Goal: Task Accomplishment & Management: Manage account settings

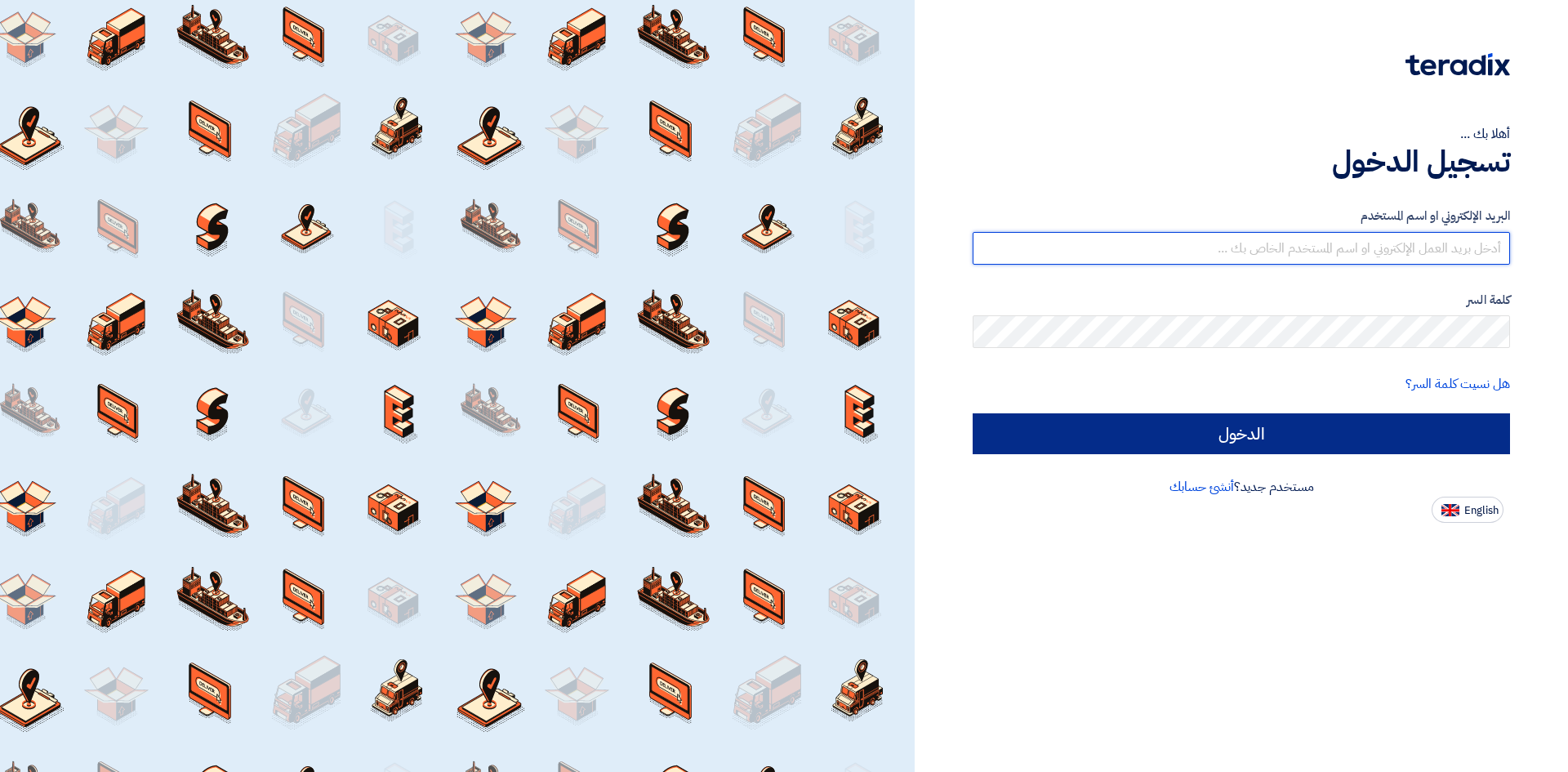
type input "[EMAIL_ADDRESS][DOMAIN_NAME]"
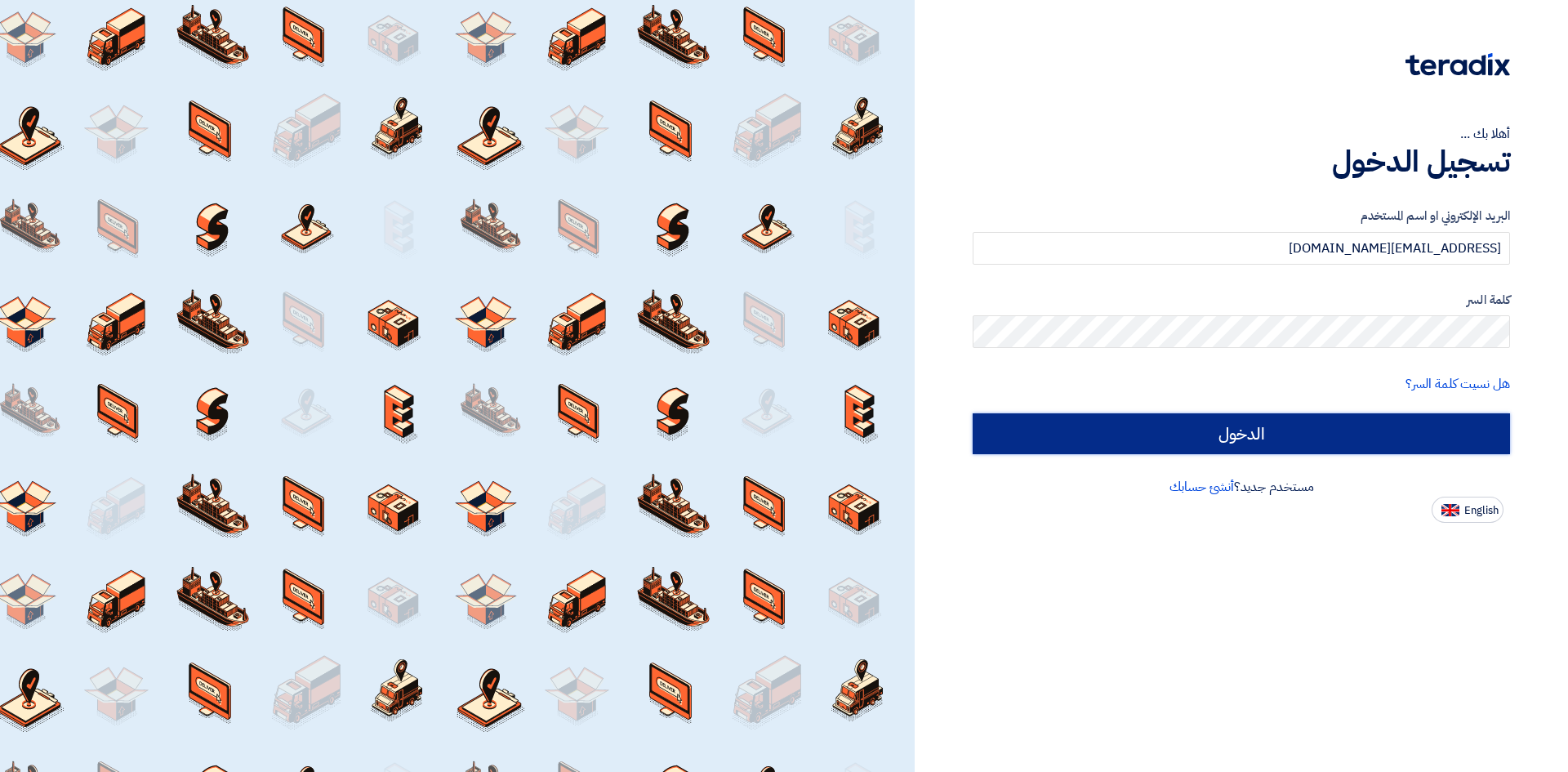
click at [1245, 438] on input "الدخول" at bounding box center [1241, 434] width 537 height 41
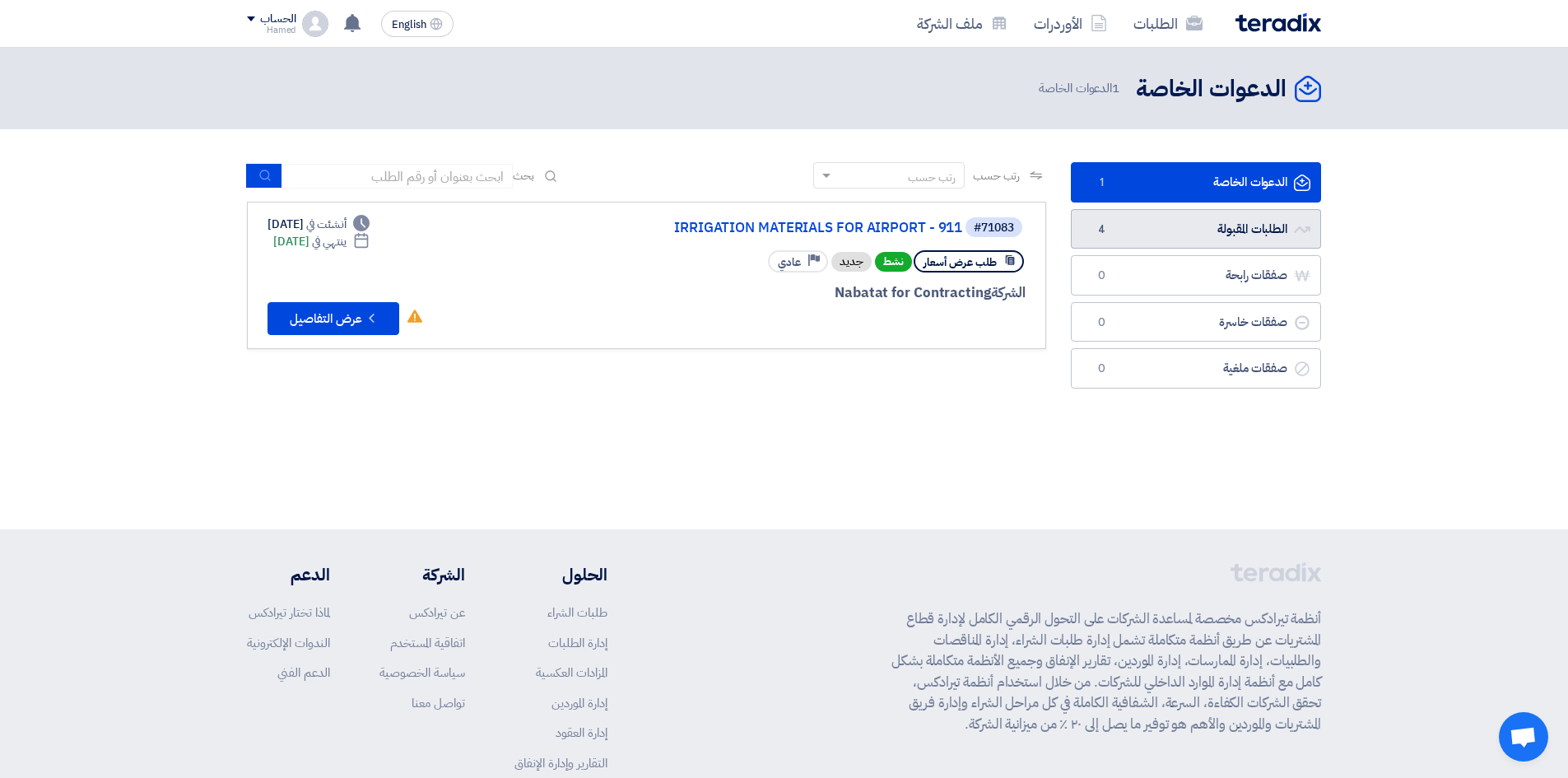
click at [1215, 214] on link "الطلبات المقبولة الطلبات المقبولة 4" at bounding box center [1196, 229] width 250 height 40
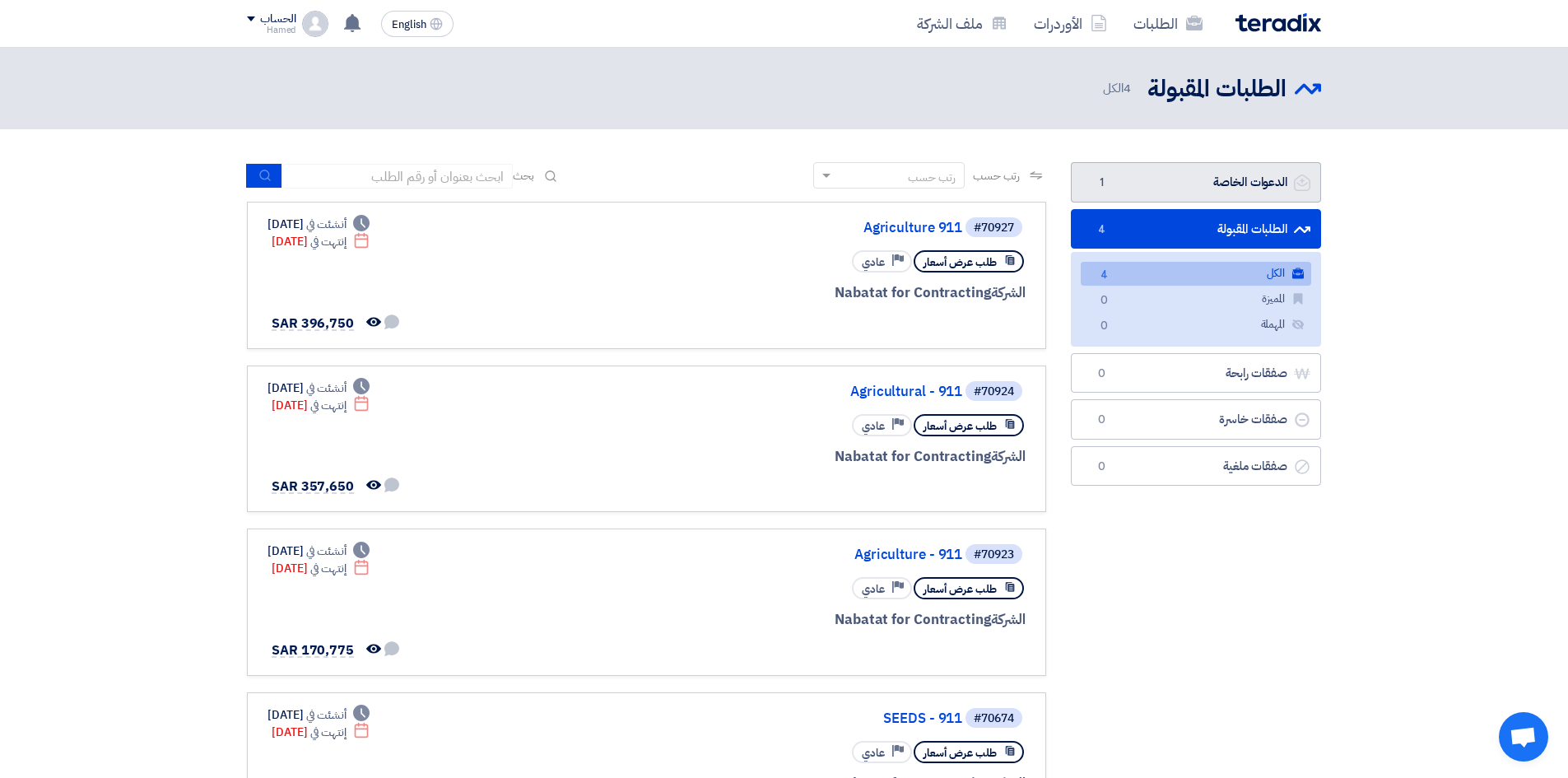
click at [1216, 183] on link "الدعوات الخاصة الدعوات الخاصة 1" at bounding box center [1196, 182] width 250 height 40
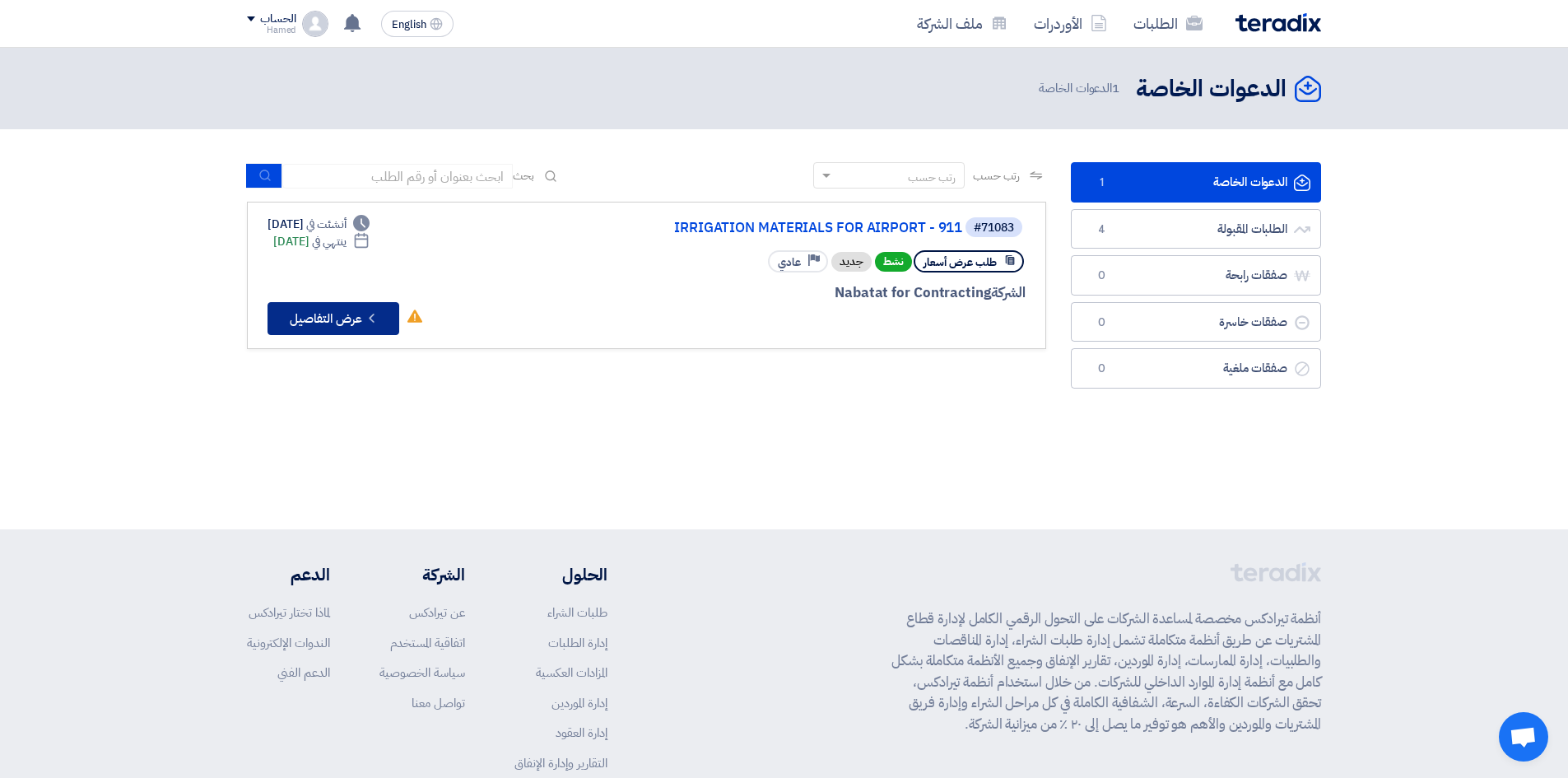
click at [377, 320] on icon "Check details" at bounding box center [371, 318] width 16 height 16
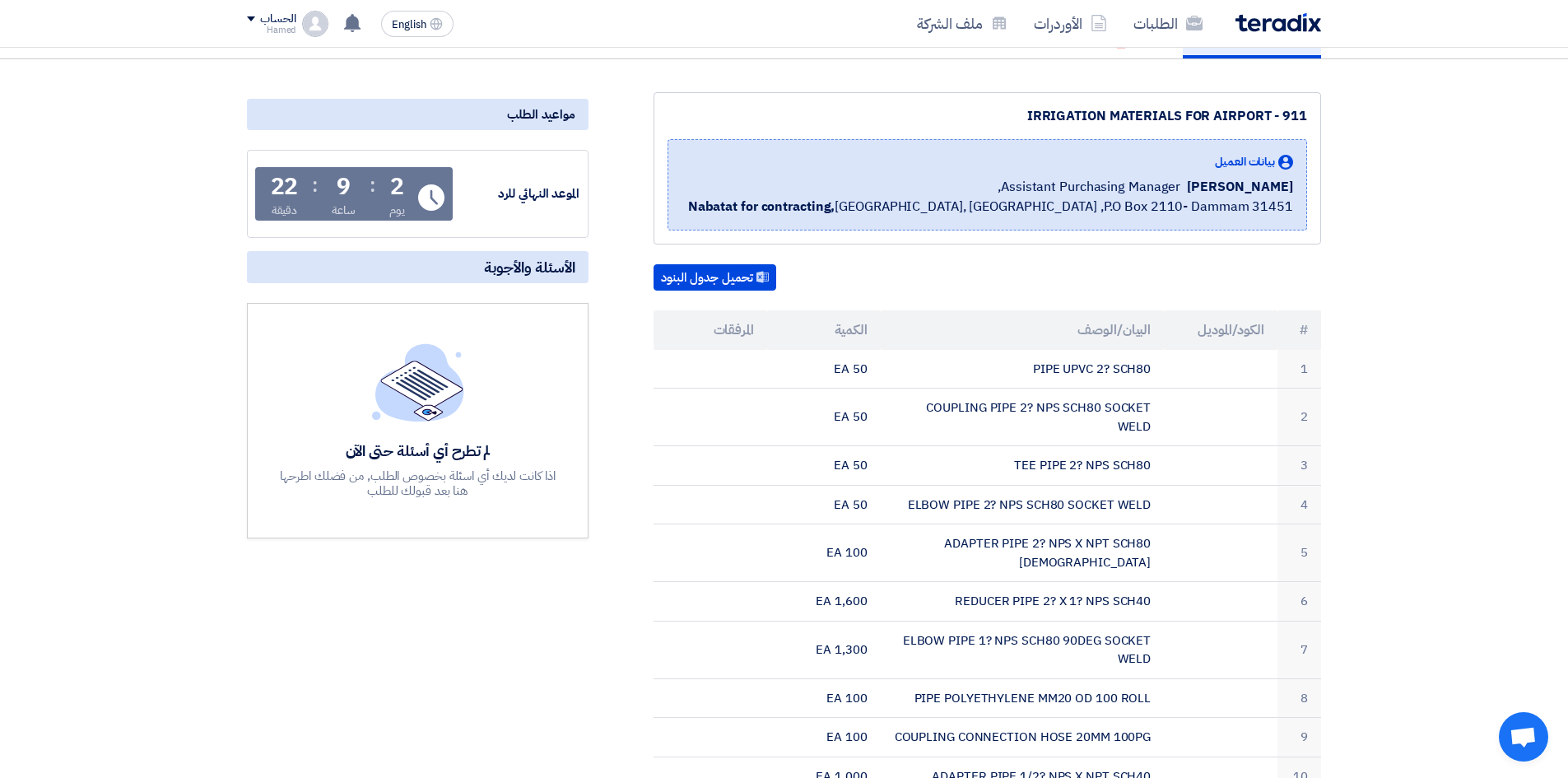
scroll to position [126, 0]
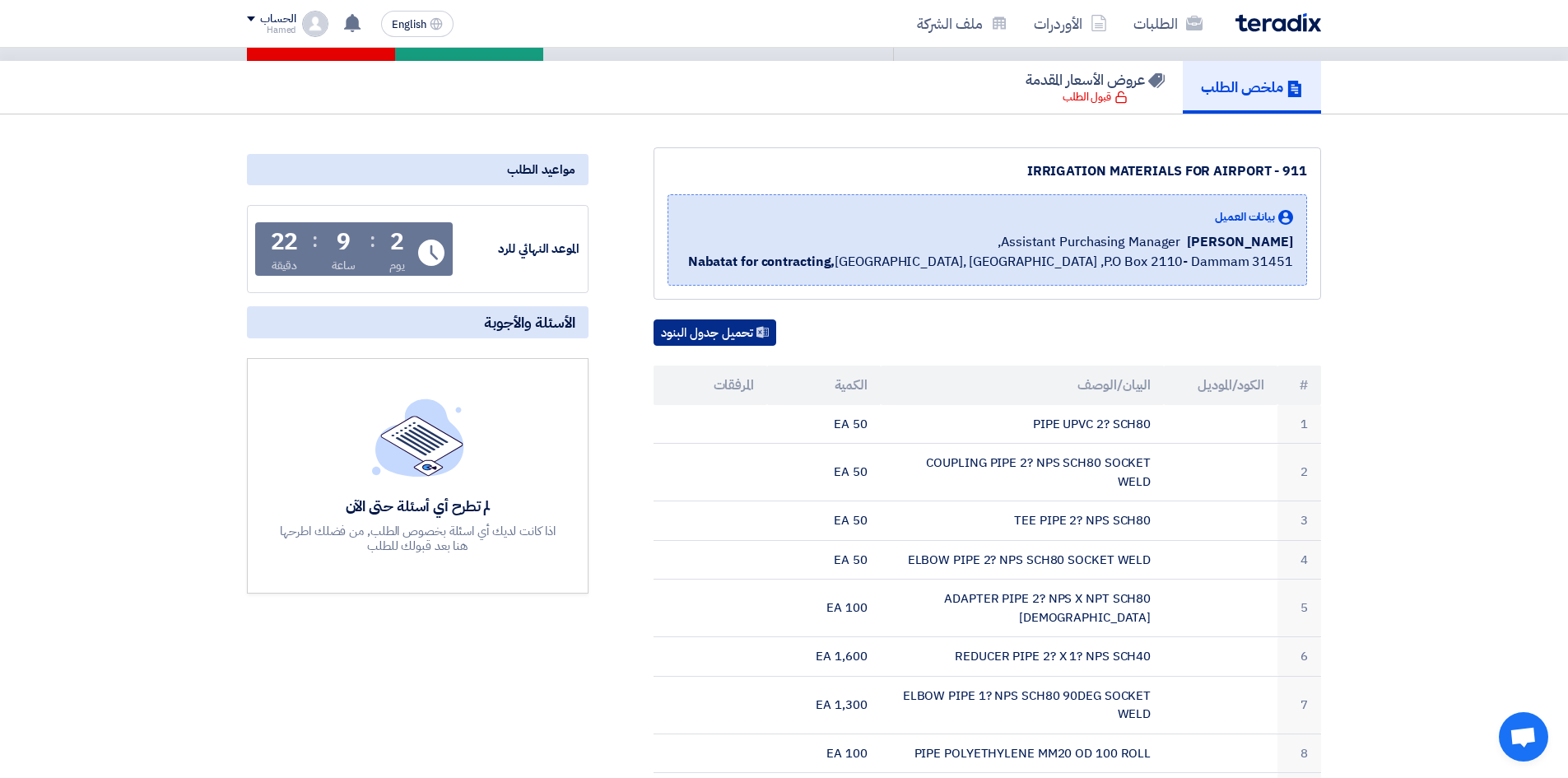
click at [735, 330] on button "تحميل جدول البنود" at bounding box center [715, 333] width 123 height 27
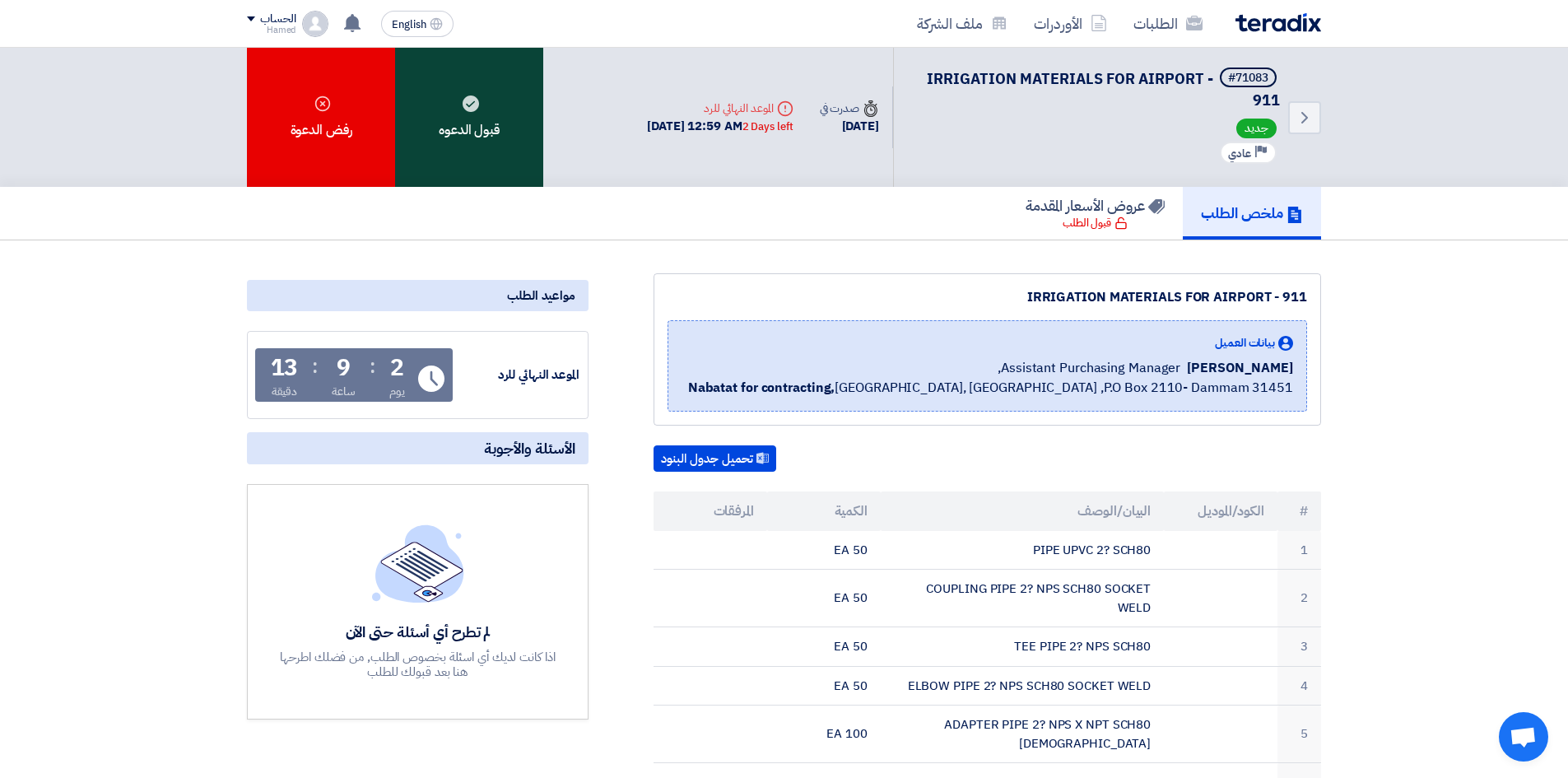
click at [481, 122] on div "قبول الدعوه" at bounding box center [469, 117] width 148 height 139
click at [488, 148] on div "قبول الدعوه" at bounding box center [469, 117] width 148 height 139
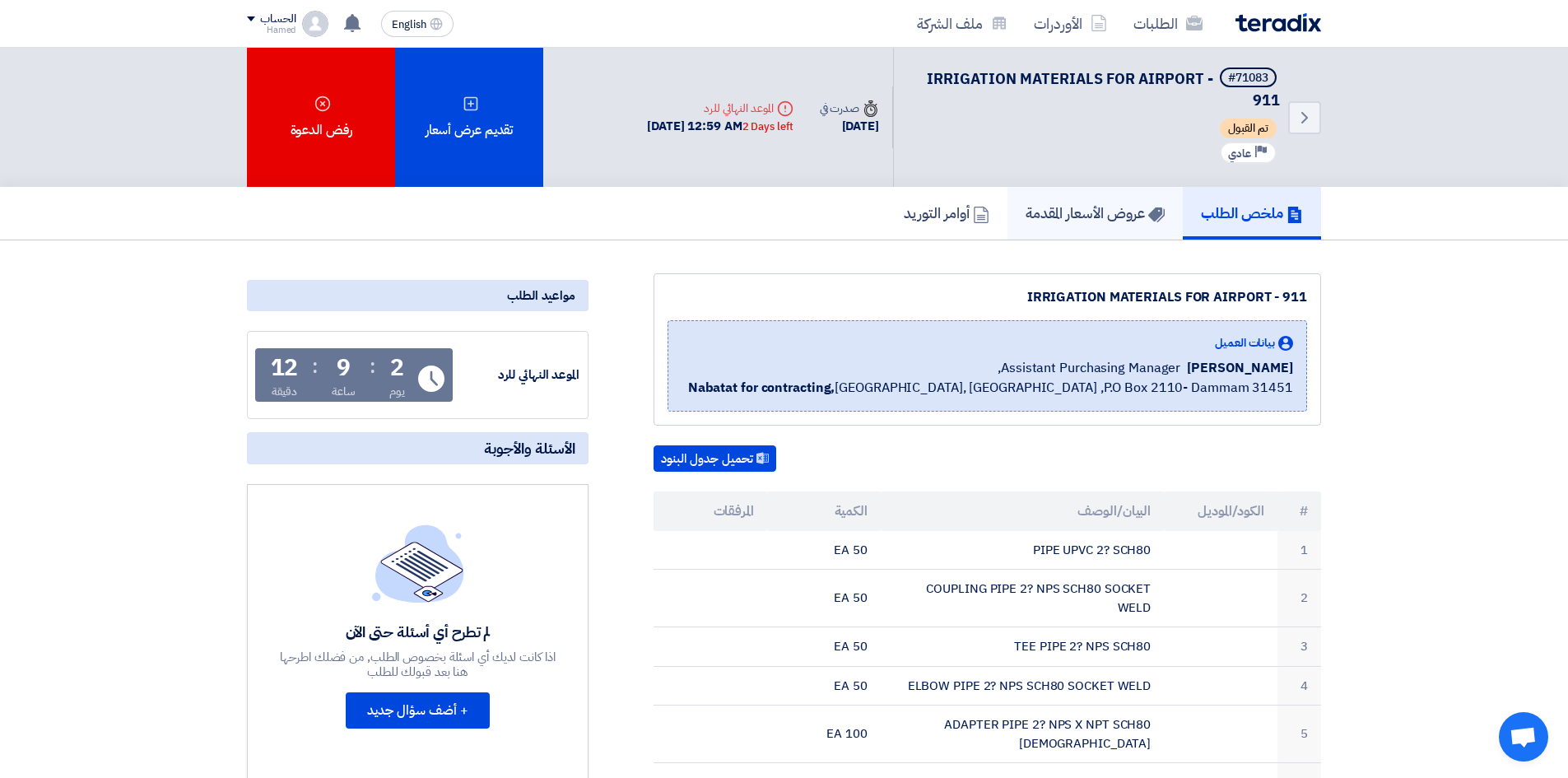
click at [1086, 214] on h5 "عروض الأسعار المقدمة" at bounding box center [1095, 213] width 139 height 19
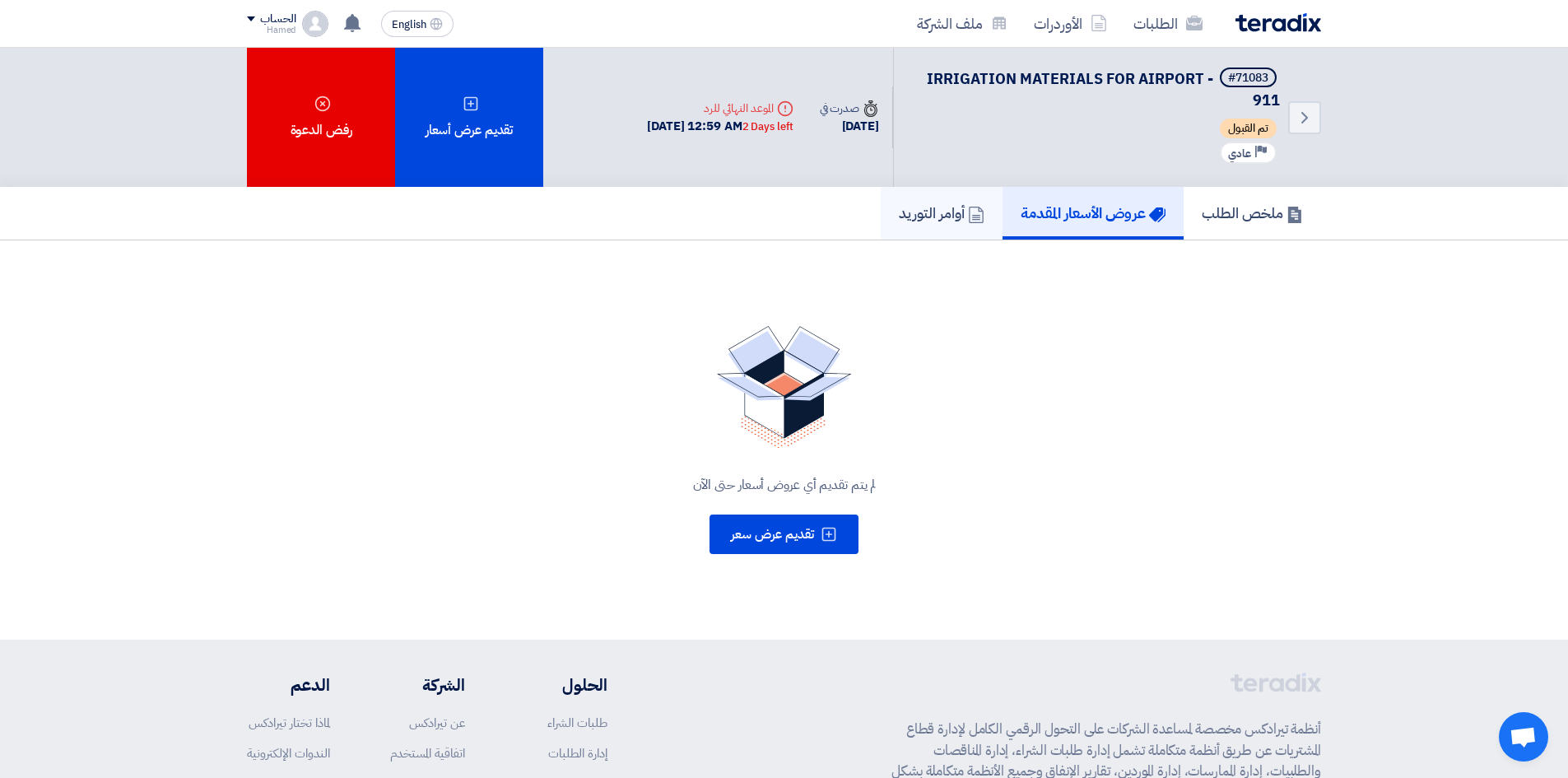
click at [921, 223] on h5 "أوامر التوريد" at bounding box center [941, 213] width 85 height 19
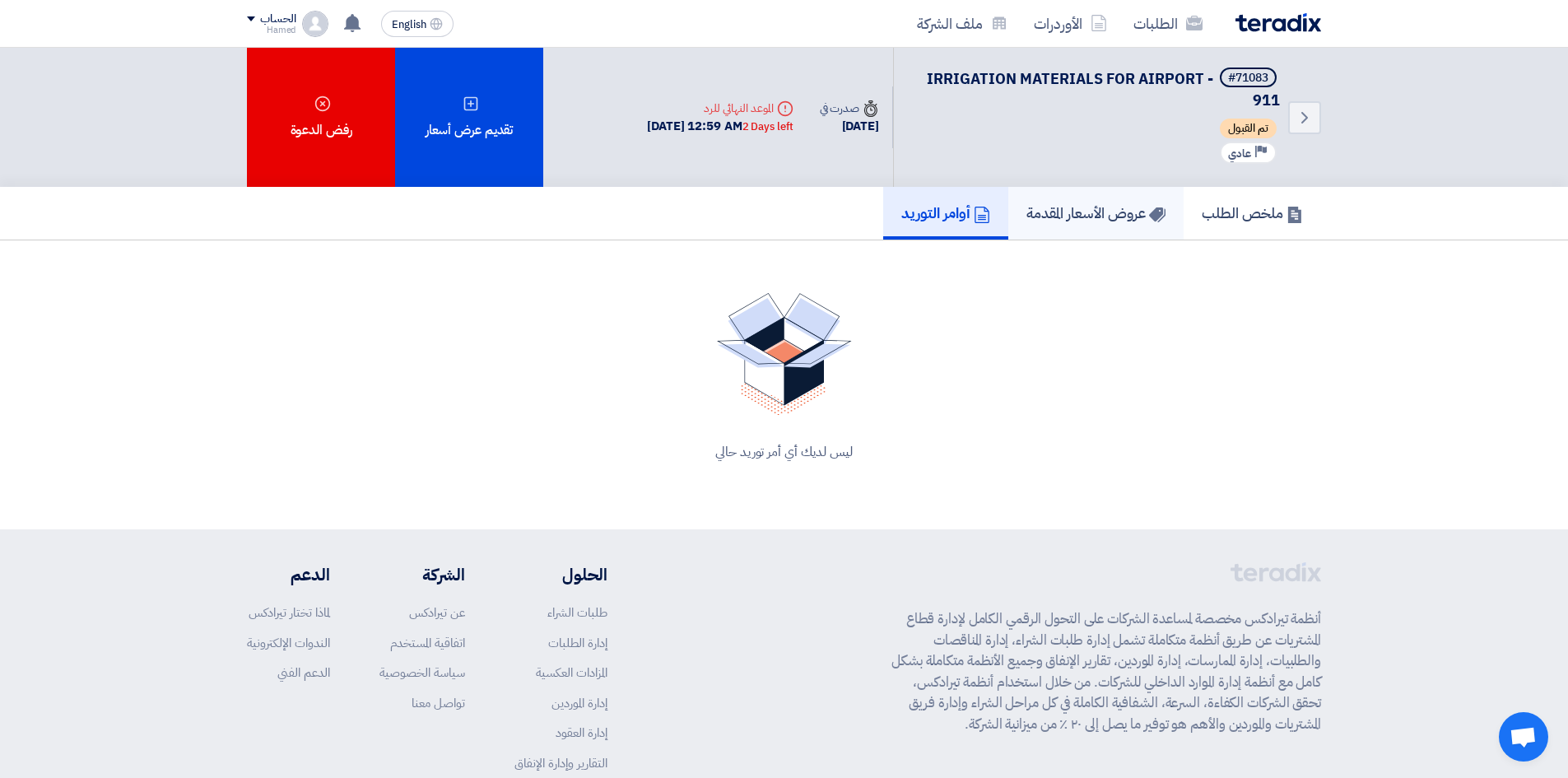
click at [1075, 214] on h5 "عروض الأسعار المقدمة" at bounding box center [1096, 213] width 139 height 19
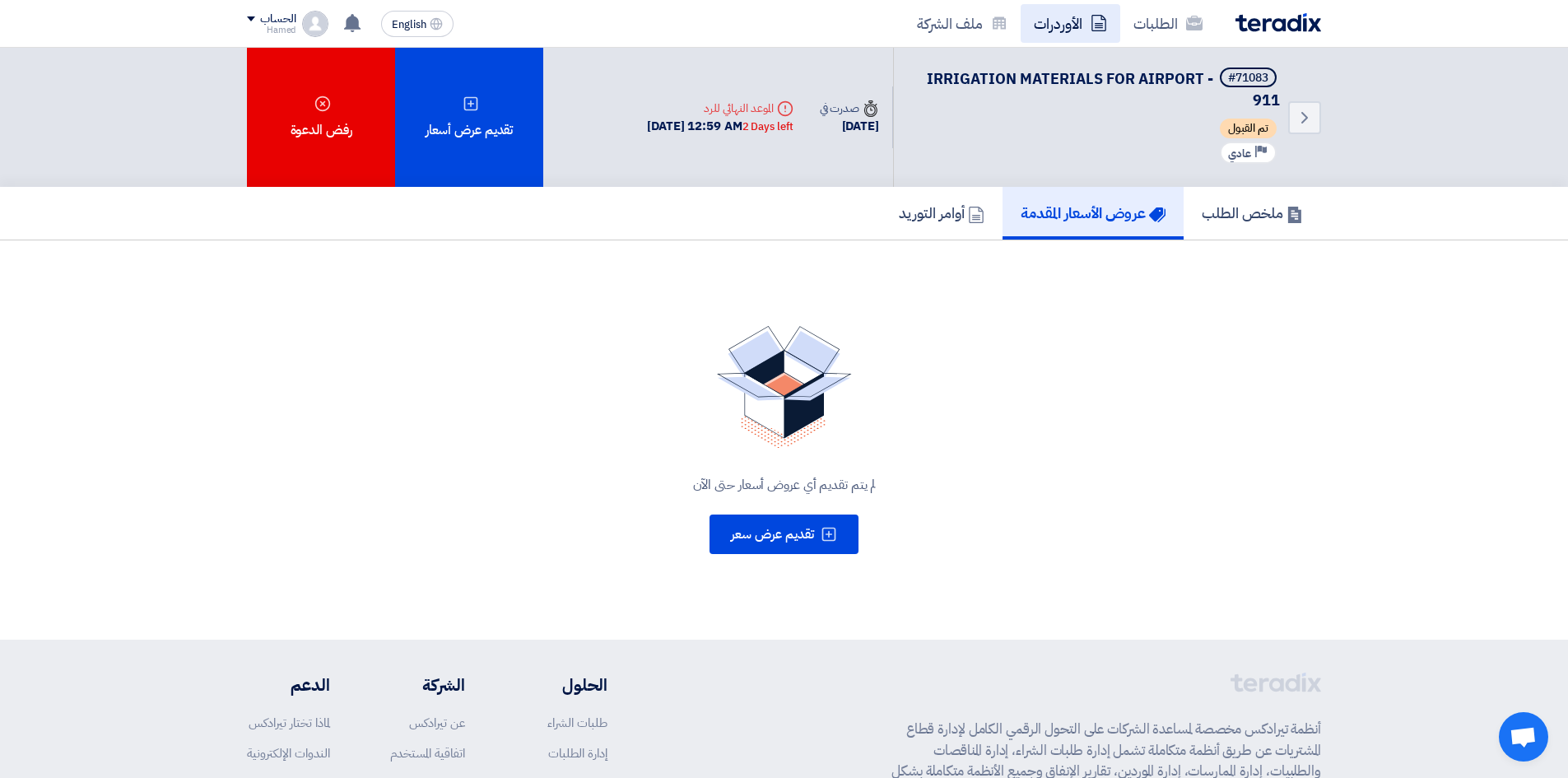
click at [1035, 19] on link "الأوردرات" at bounding box center [1070, 23] width 100 height 38
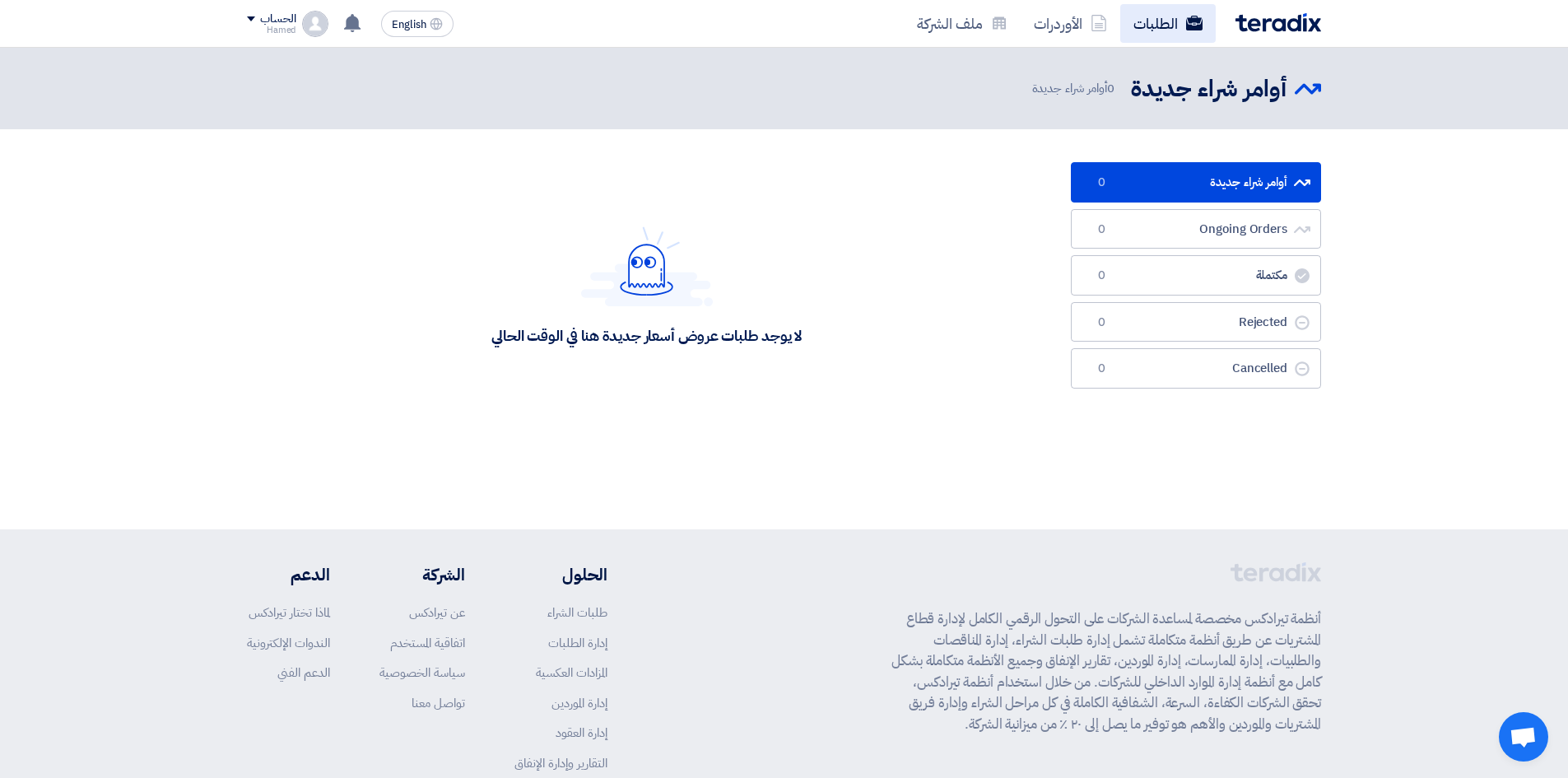
click at [1170, 26] on link "الطلبات" at bounding box center [1168, 23] width 95 height 38
